Goal: Transaction & Acquisition: Purchase product/service

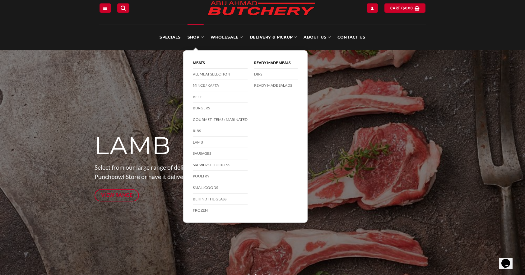
click at [204, 166] on link "Skewer Selections" at bounding box center [220, 166] width 55 height 12
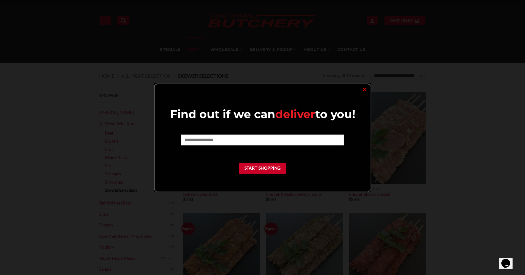
scroll to position [11, 0]
click at [364, 91] on link "×" at bounding box center [364, 89] width 9 height 8
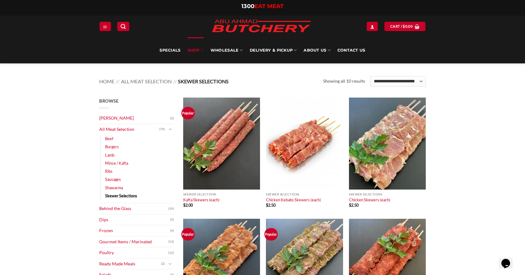
scroll to position [0, 0]
